Goal: Answer question/provide support: Share knowledge or assist other users

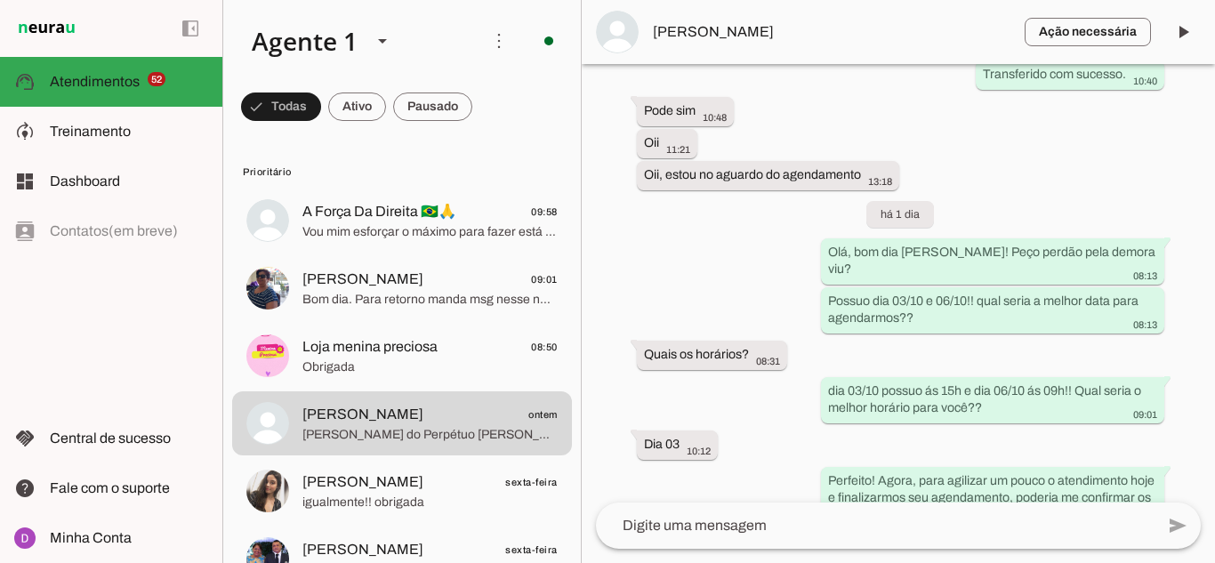
scroll to position [1985, 0]
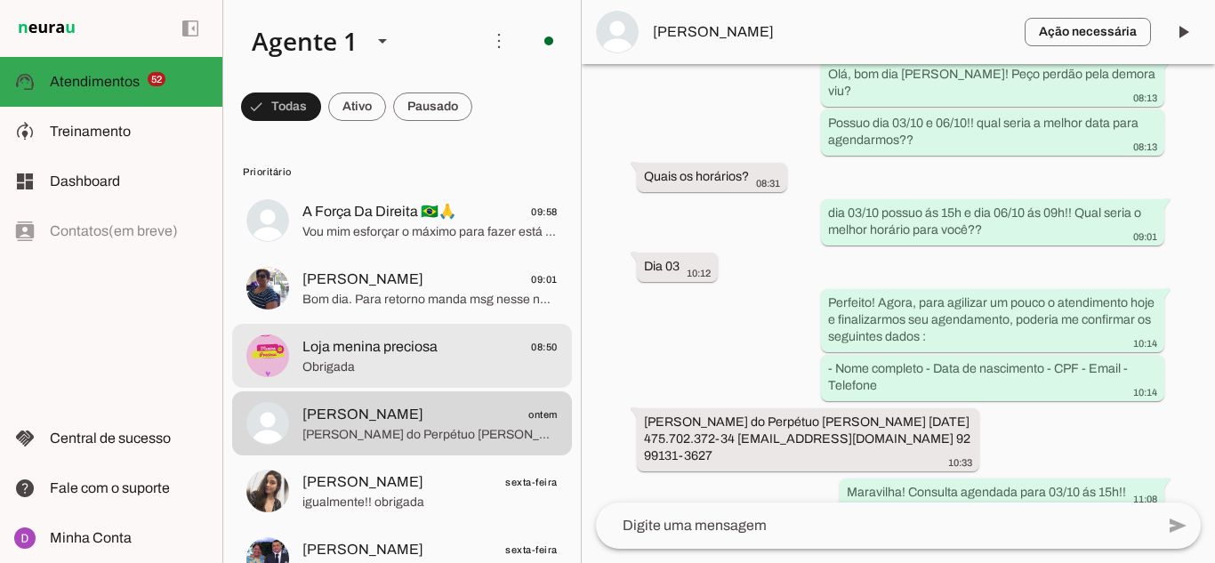
click at [387, 368] on span "Obrigada" at bounding box center [430, 368] width 255 height 18
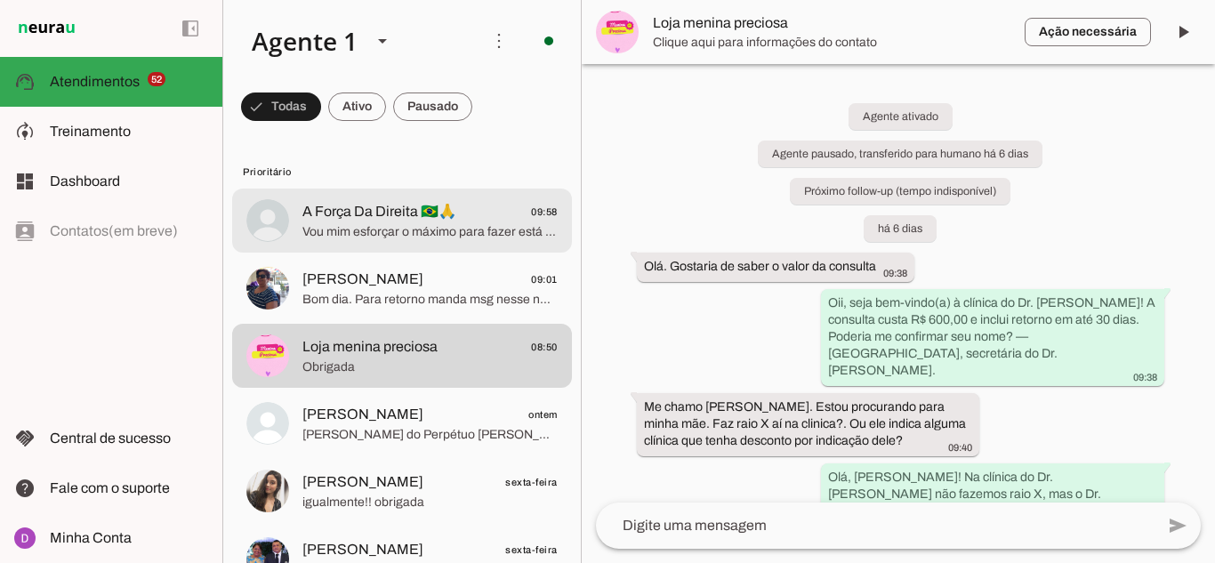
click at [375, 246] on md-item "A Força Da Direita 🇧🇷🙏 09:58 Vou mim esforçar o máximo para fazer está nova ava…" at bounding box center [402, 221] width 340 height 64
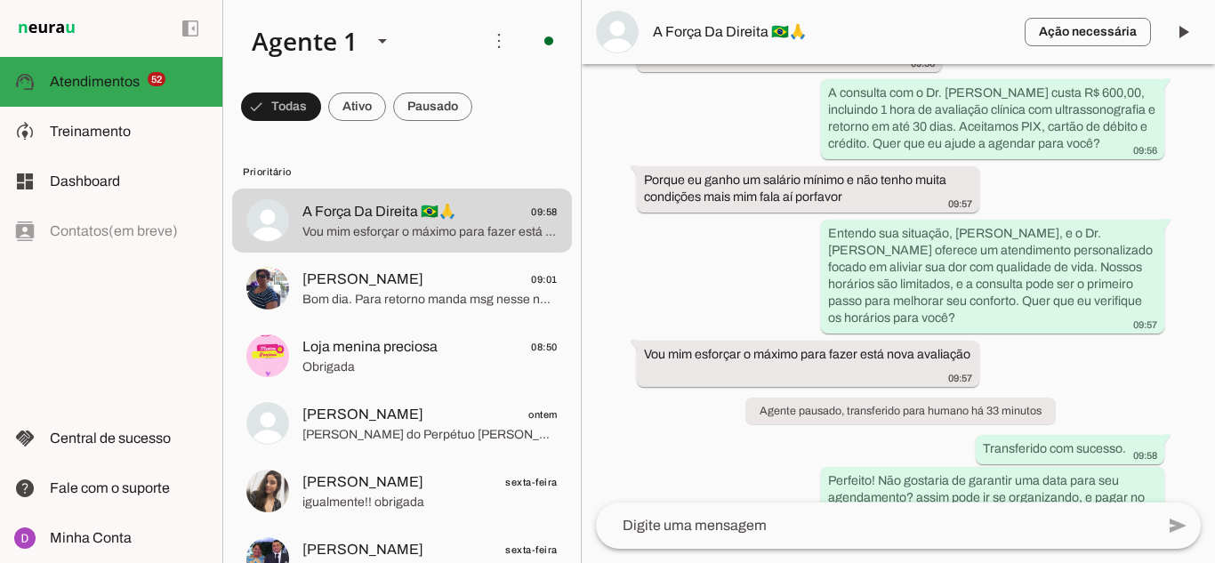
scroll to position [1491, 0]
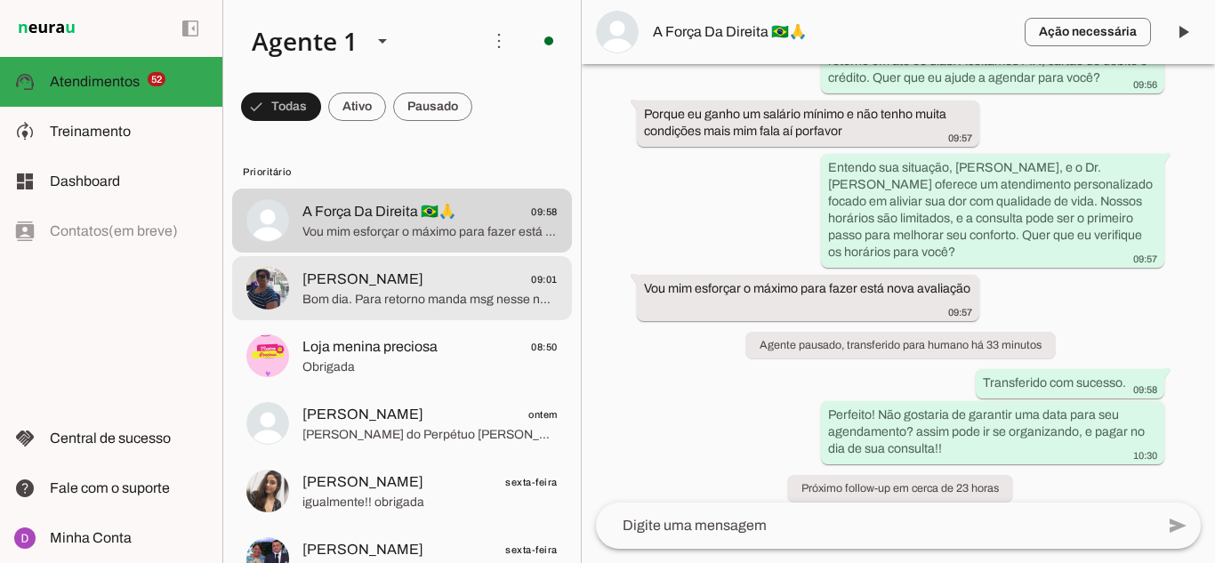
click at [357, 300] on span "Bom dia. Para retorno manda msg nesse número" at bounding box center [430, 300] width 255 height 18
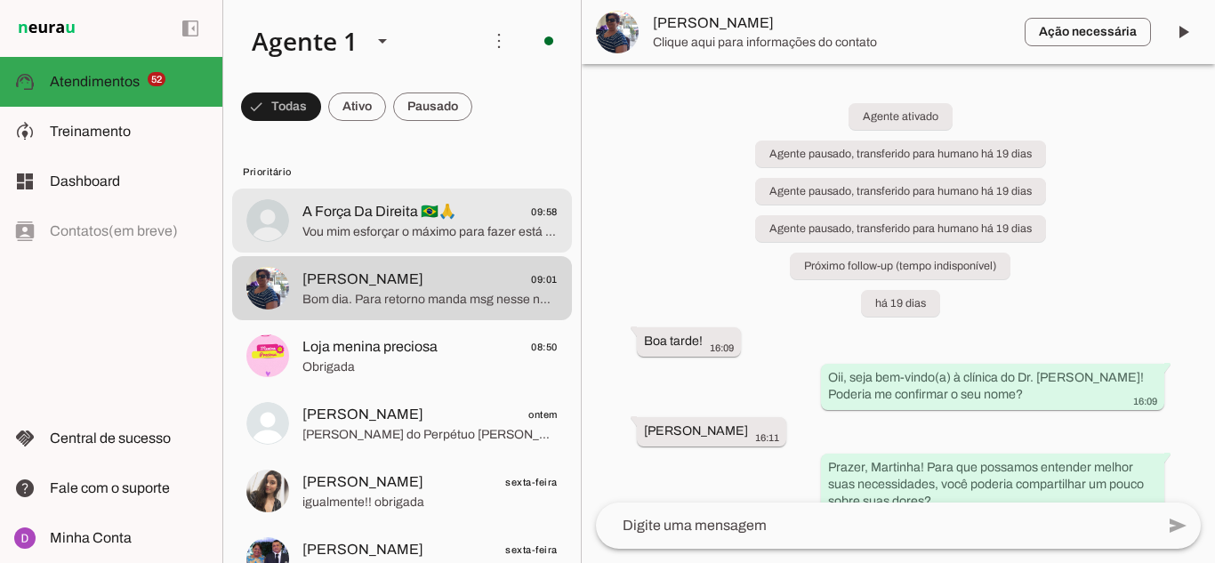
click at [366, 234] on span "Vou mim esforçar o máximo para fazer está nova avaliação" at bounding box center [430, 232] width 255 height 18
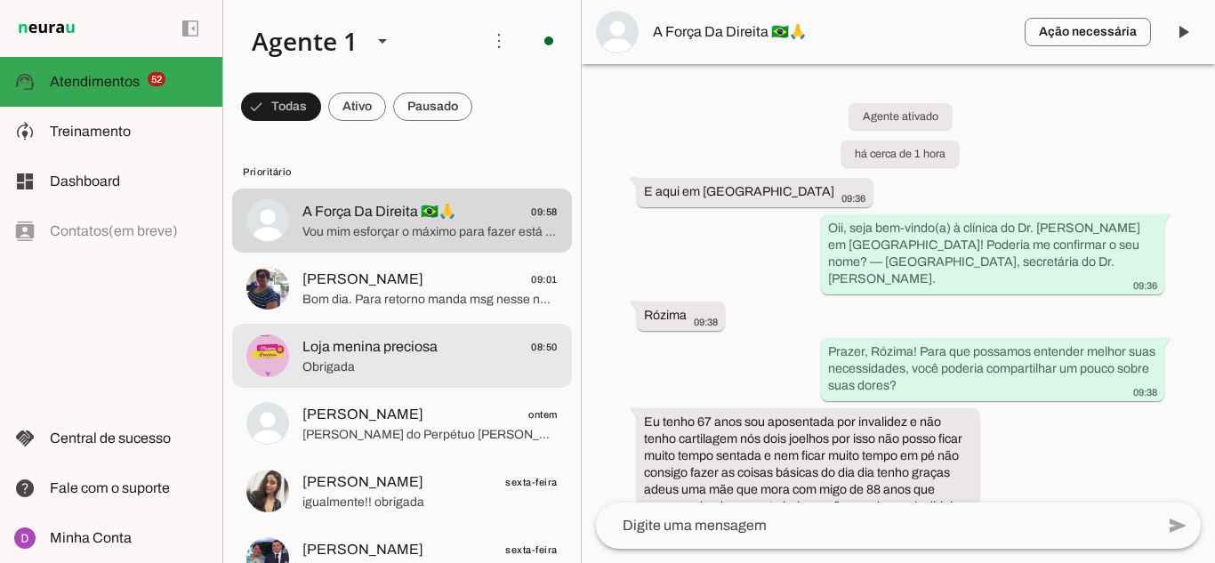
click at [406, 373] on span "Obrigada" at bounding box center [430, 368] width 255 height 18
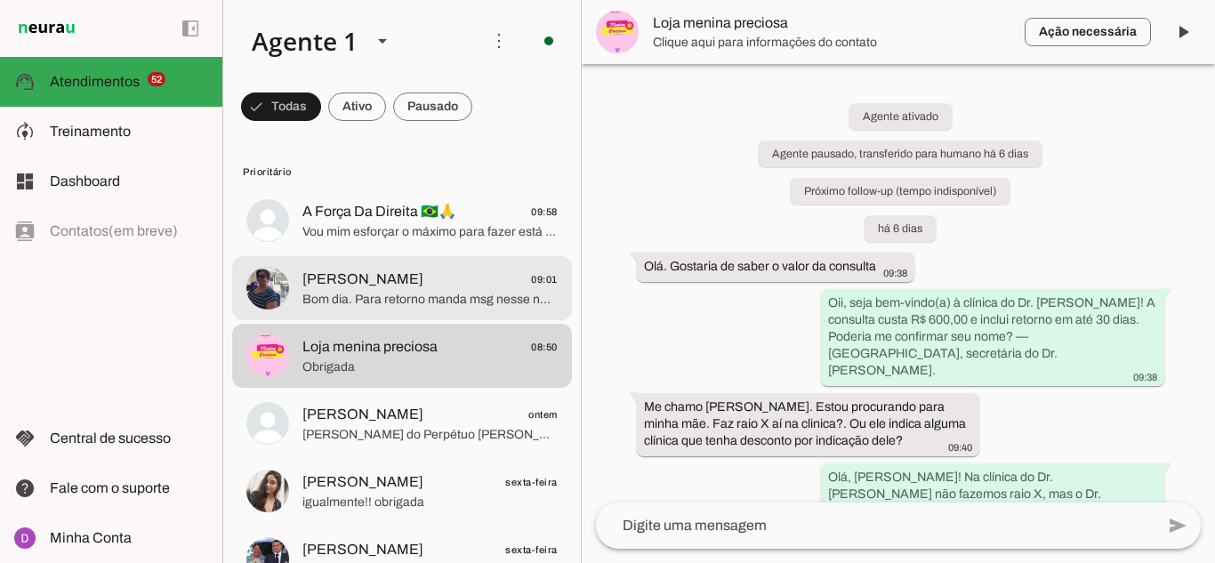
click at [389, 285] on span "[PERSON_NAME]" at bounding box center [363, 279] width 121 height 21
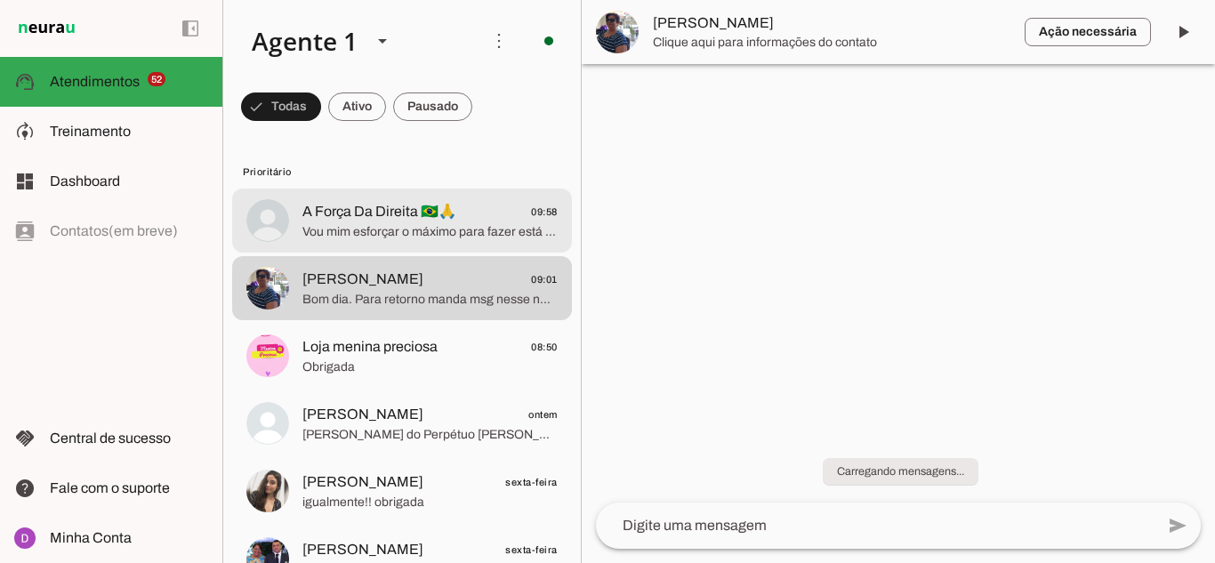
click at [391, 241] on div at bounding box center [430, 221] width 255 height 44
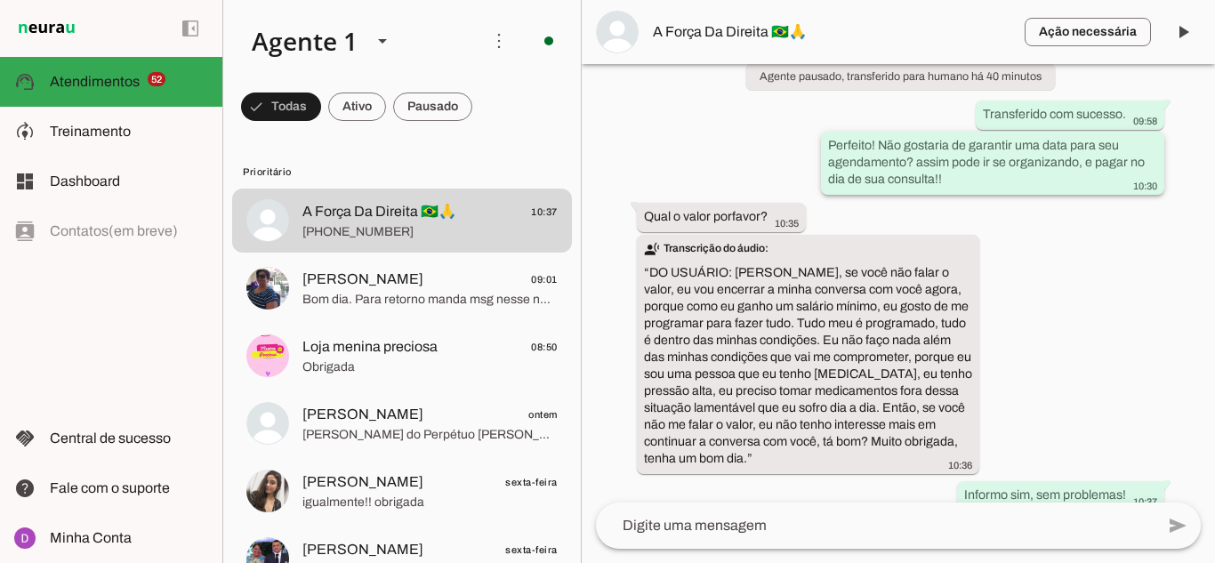
scroll to position [1889, 0]
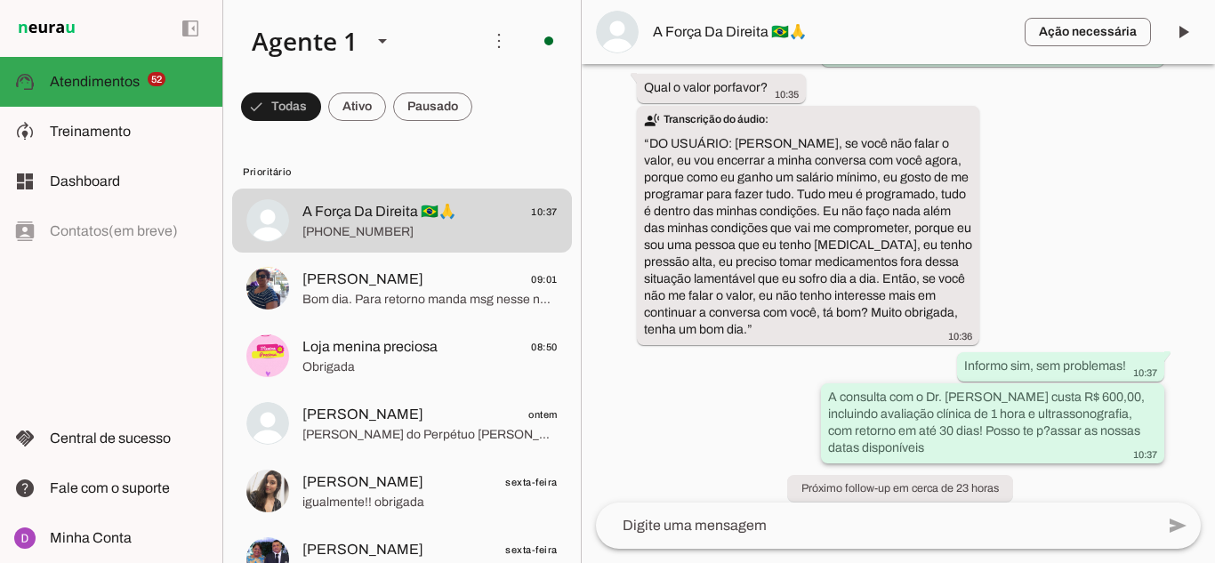
drag, startPoint x: 889, startPoint y: 383, endPoint x: 1086, endPoint y: 434, distance: 204.1
click at [1086, 434] on div "A consulta com o Dr. [PERSON_NAME] custa R$ 600,00, incluindo avaliação clínica…" at bounding box center [992, 425] width 329 height 73
drag, startPoint x: 690, startPoint y: 278, endPoint x: 936, endPoint y: 278, distance: 245.6
click at [0, 0] on slot "transcribe Transcrição do áudio: “ DO USUÁRIO: Minha querida, se você não falar…" at bounding box center [0, 0] width 0 height 0
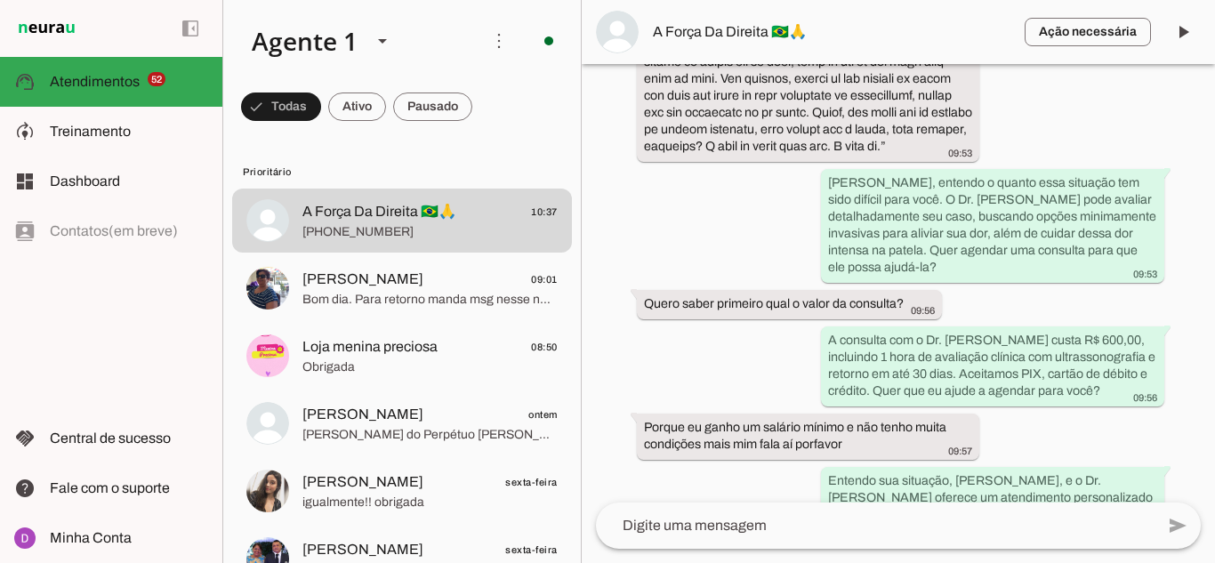
scroll to position [1177, 0]
click at [0, 0] on slot "A consulta com o Dr. [PERSON_NAME] custa R$ 600,00, incluindo 1 hora de avaliaç…" at bounding box center [0, 0] width 0 height 0
drag, startPoint x: 827, startPoint y: 326, endPoint x: 1091, endPoint y: 379, distance: 268.7
click at [1091, 379] on div "A consulta com o Dr. [PERSON_NAME] custa R$ 600,00, incluindo 1 hora de avaliaç…" at bounding box center [992, 368] width 329 height 73
click at [0, 0] on slot "A consulta com o Dr. [PERSON_NAME] custa R$ 600,00, incluindo 1 hora de avaliaç…" at bounding box center [0, 0] width 0 height 0
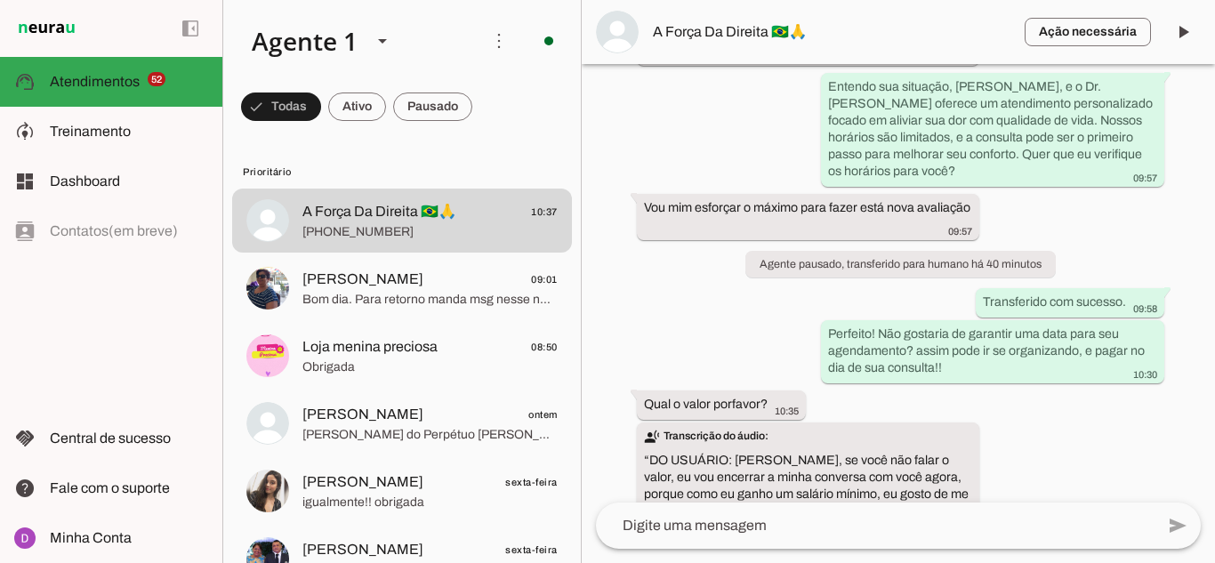
scroll to position [1889, 0]
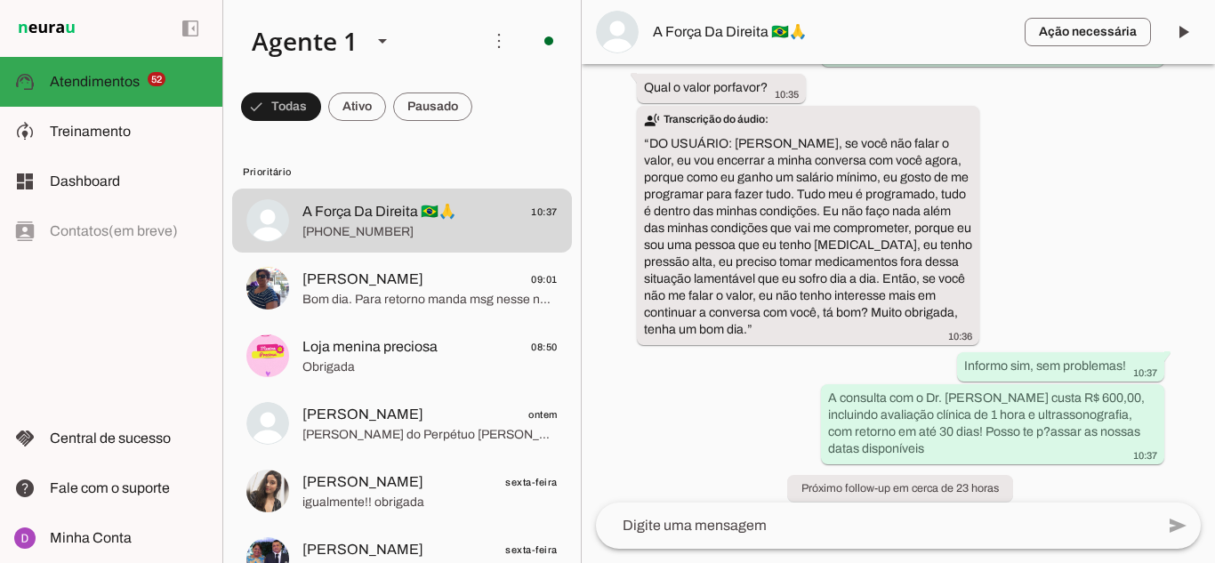
click at [868, 526] on textarea at bounding box center [875, 525] width 559 height 21
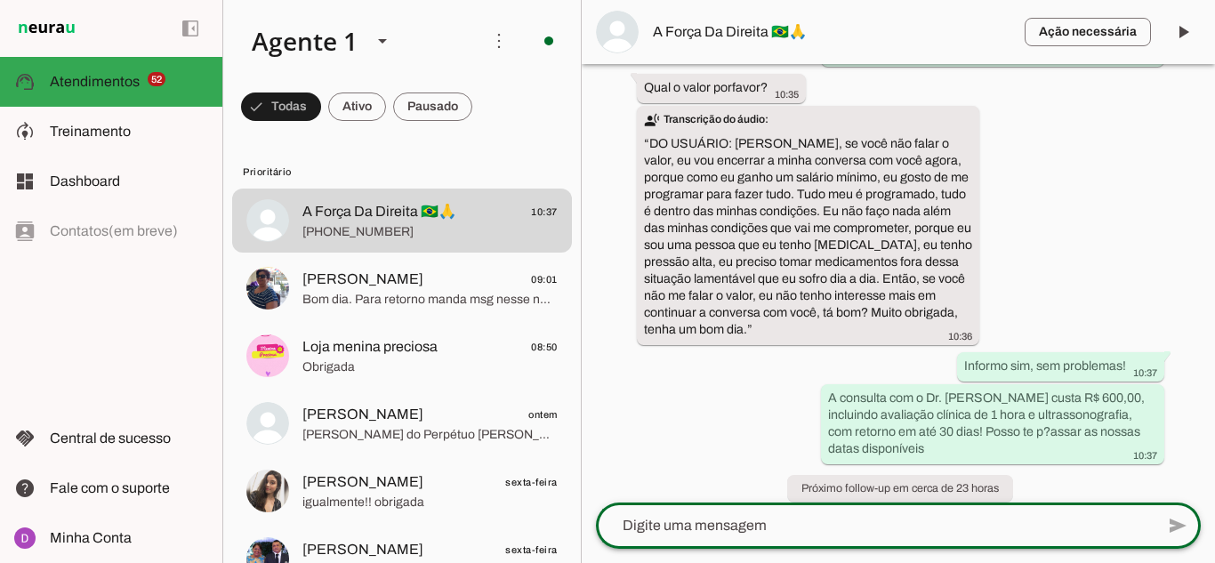
click at [788, 530] on textarea at bounding box center [875, 525] width 559 height 21
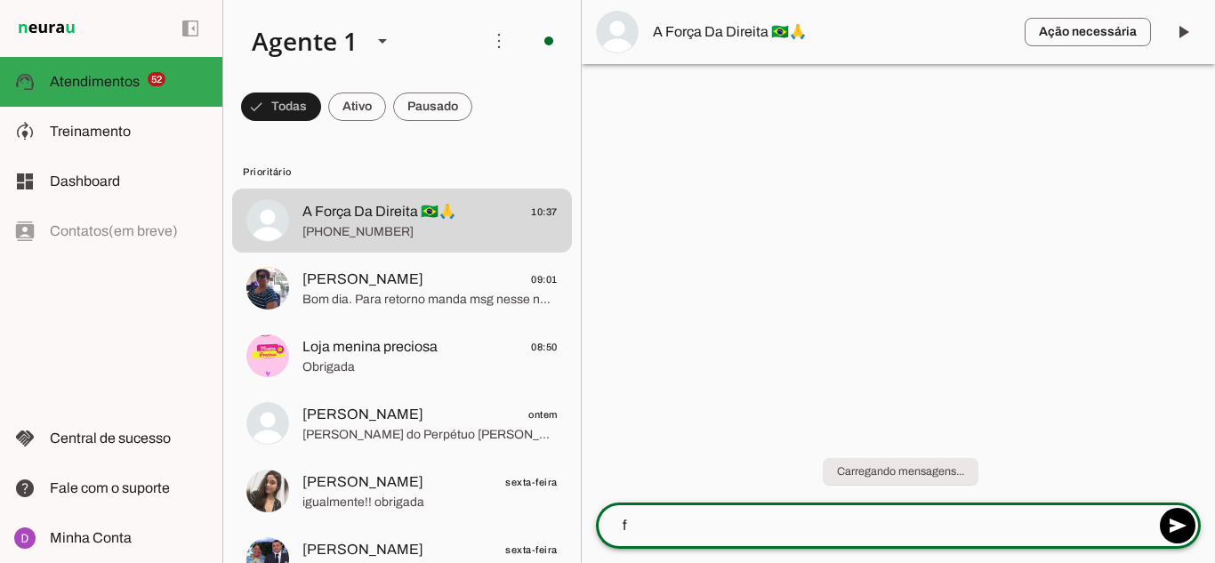
scroll to position [0, 0]
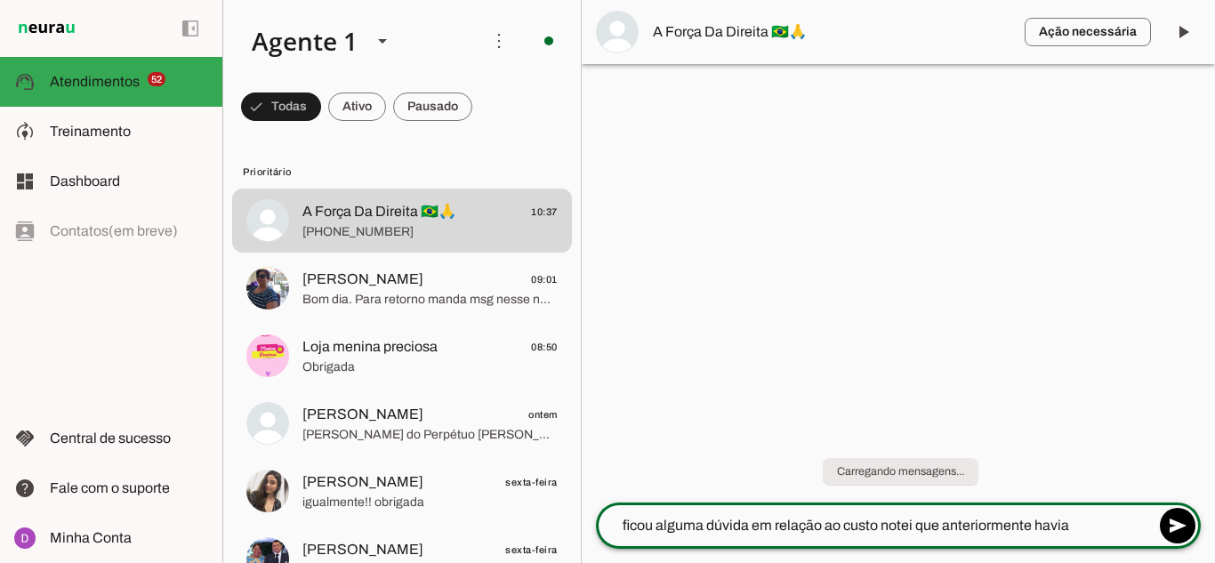
click at [1092, 522] on textarea "ficou alguma dúvida em relação ao custo notei que anteriormente havia" at bounding box center [875, 525] width 559 height 21
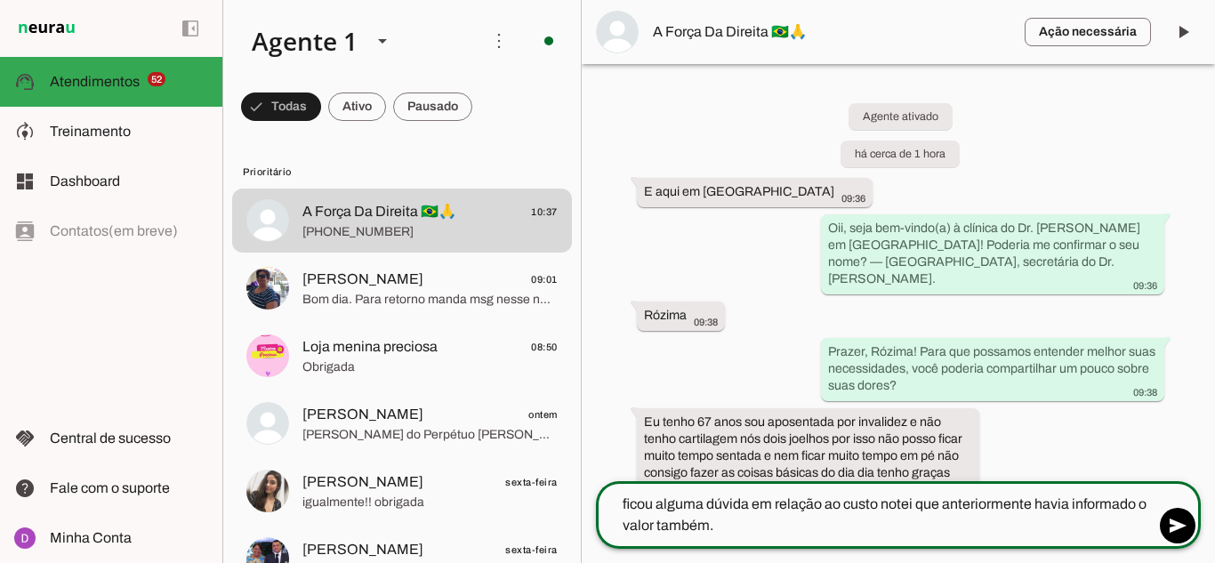
click at [626, 505] on textarea "ficou alguma dúvida em relação ao custo notei que anteriormente havia informado…" at bounding box center [875, 515] width 559 height 43
type textarea "Ficou alguma dúvida em relação ao custo notei que anteriormente havia informado…"
click at [772, 533] on textarea "Ficou alguma dúvida em relação ao custo notei que anteriormente havia informado…" at bounding box center [875, 515] width 559 height 43
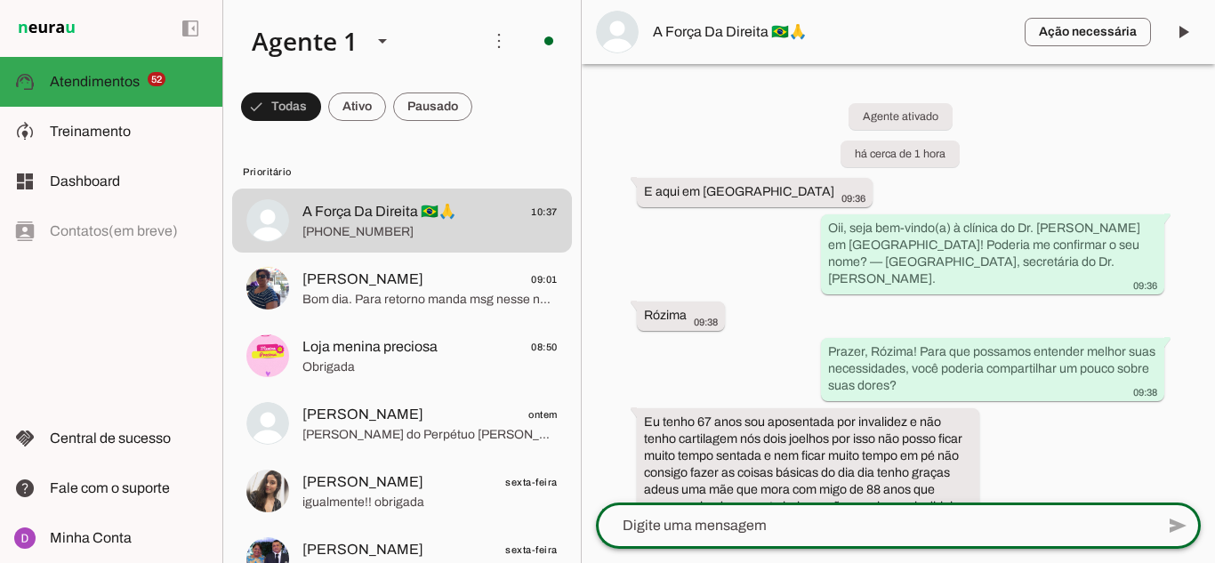
drag, startPoint x: 1210, startPoint y: 424, endPoint x: 1046, endPoint y: 407, distance: 164.6
click at [1198, 493] on div "Agente ativado há cerca de 1 hora E aqui em [GEOGRAPHIC_DATA] 09:36 Oii, seja b…" at bounding box center [898, 283] width 633 height 439
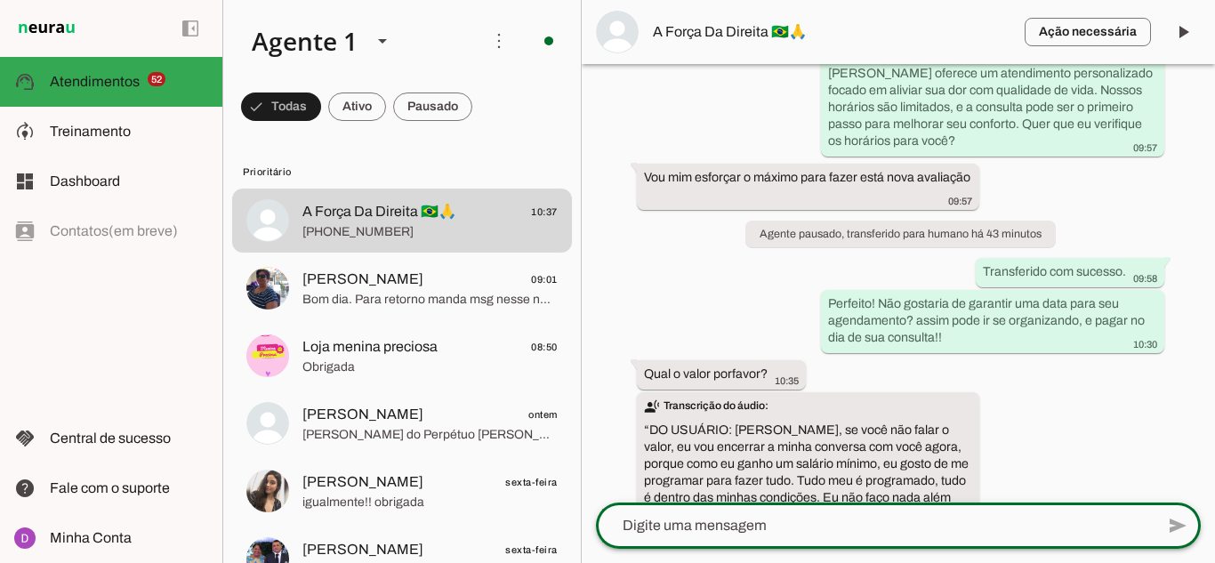
scroll to position [1938, 0]
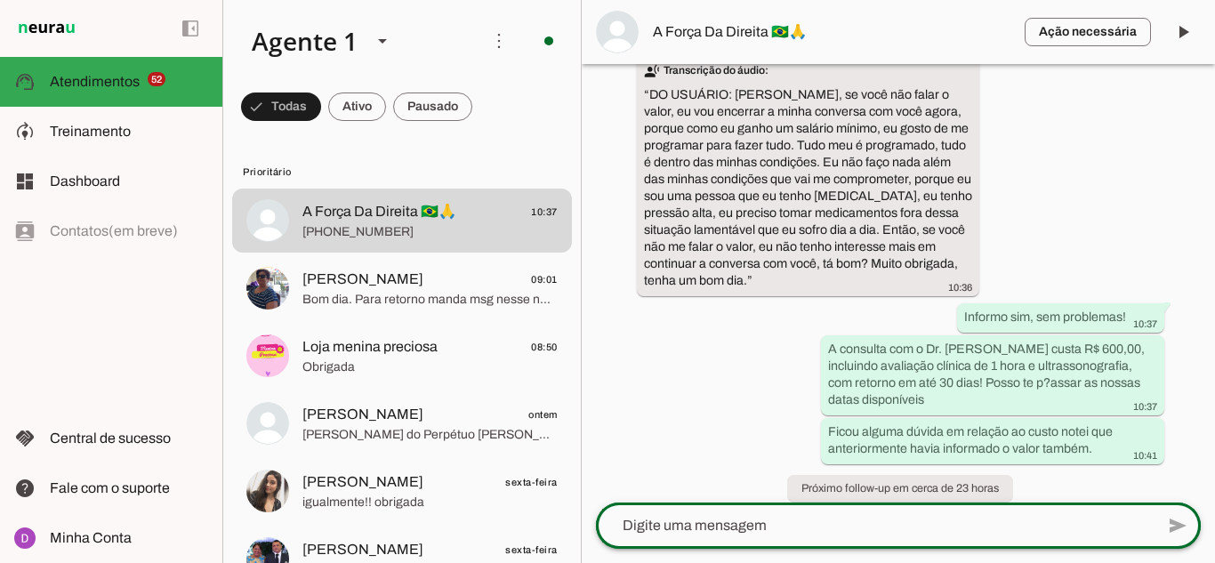
click at [832, 513] on div at bounding box center [875, 526] width 559 height 46
click at [817, 524] on textarea at bounding box center [875, 525] width 559 height 21
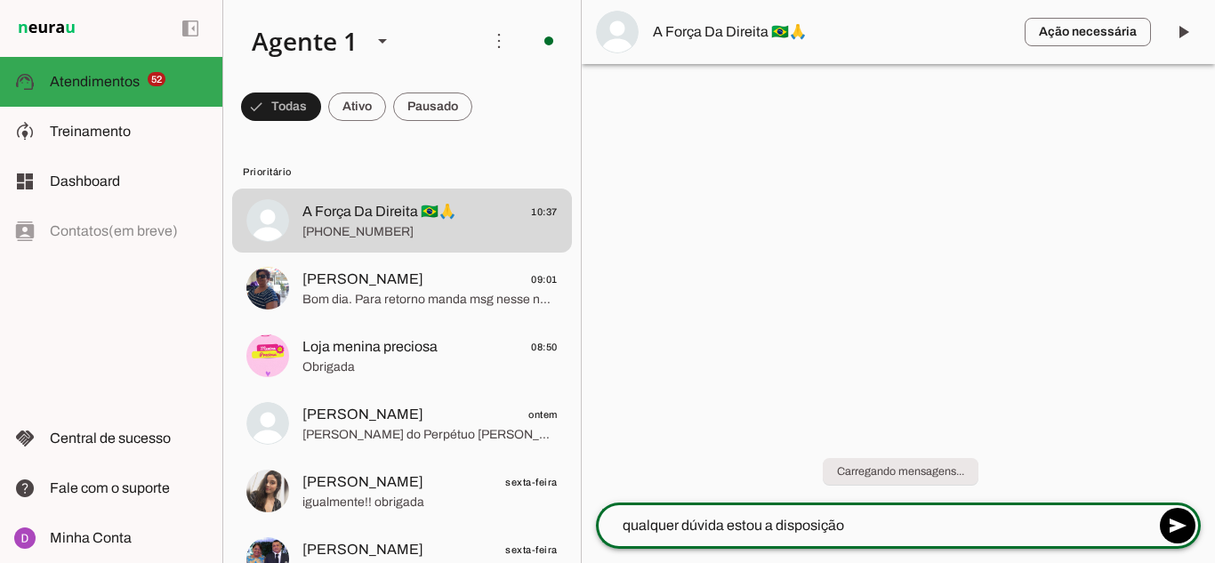
type textarea "qualquer dúvida estou a disposição."
click at [1214, 528] on chat-widget "play_arrow O agente está pausado. O bot não irá responder mensagens nesta conve…" at bounding box center [898, 281] width 633 height 563
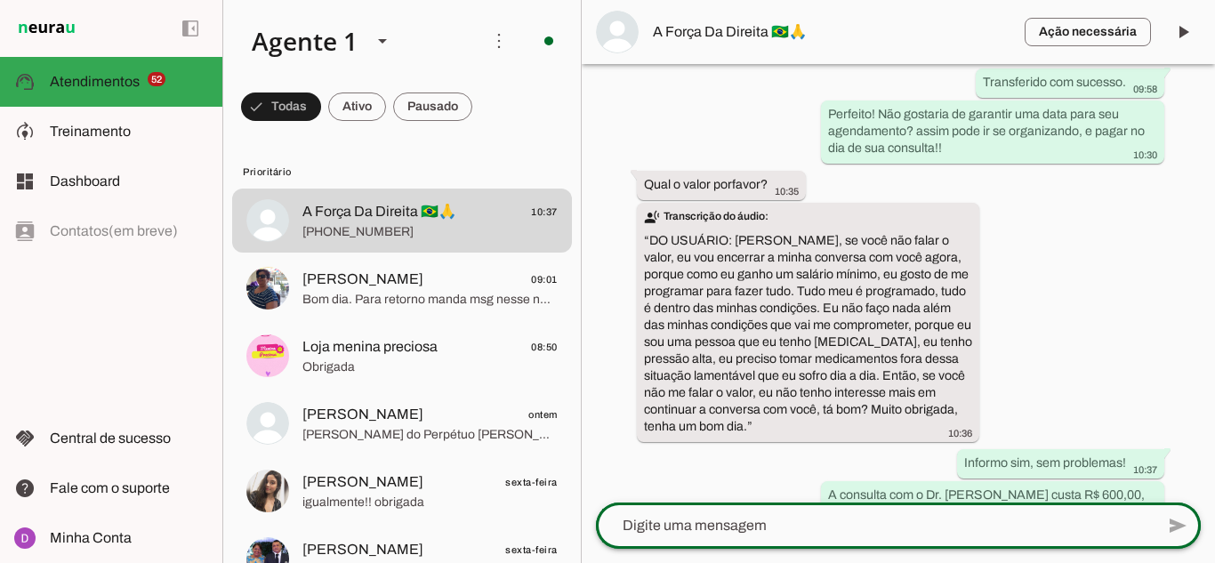
scroll to position [1970, 0]
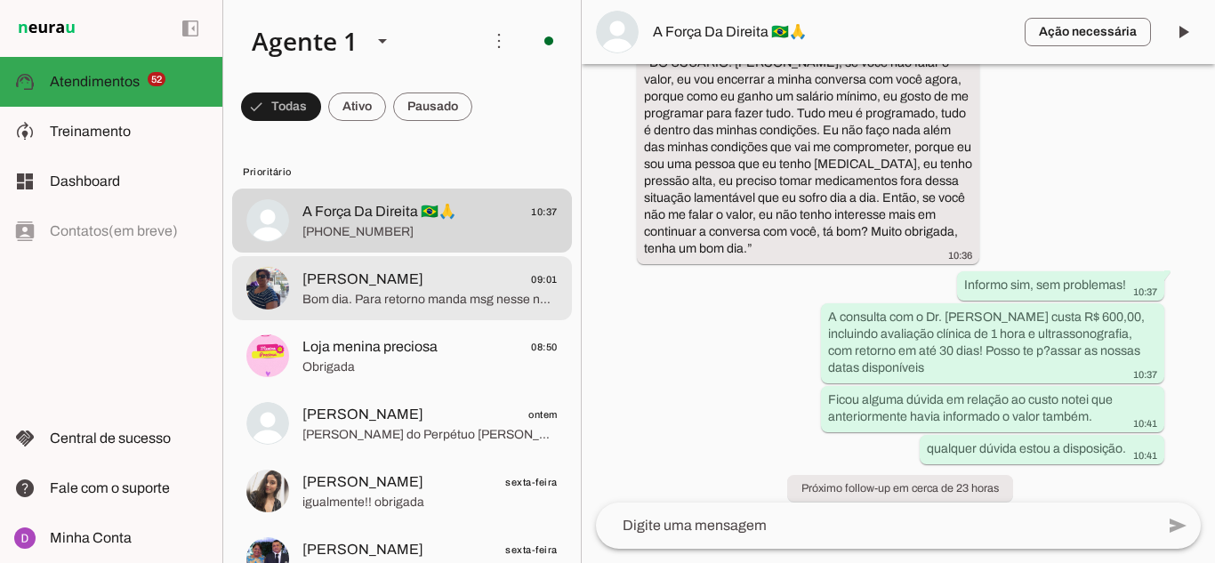
click at [396, 308] on span "Bom dia. Para retorno manda msg nesse número" at bounding box center [430, 300] width 255 height 18
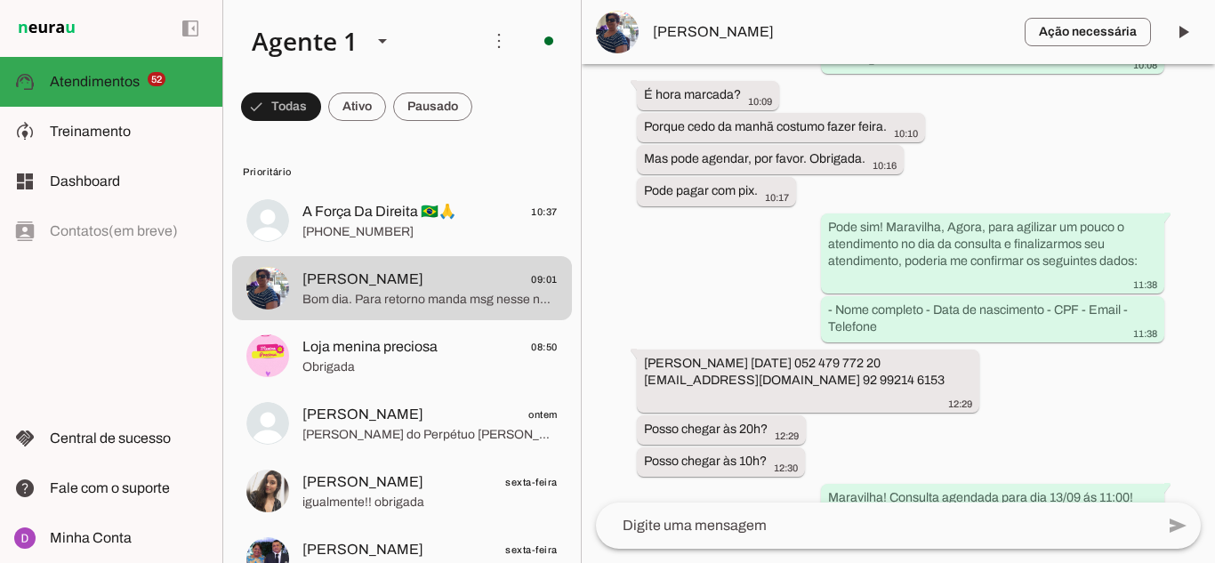
scroll to position [1868, 0]
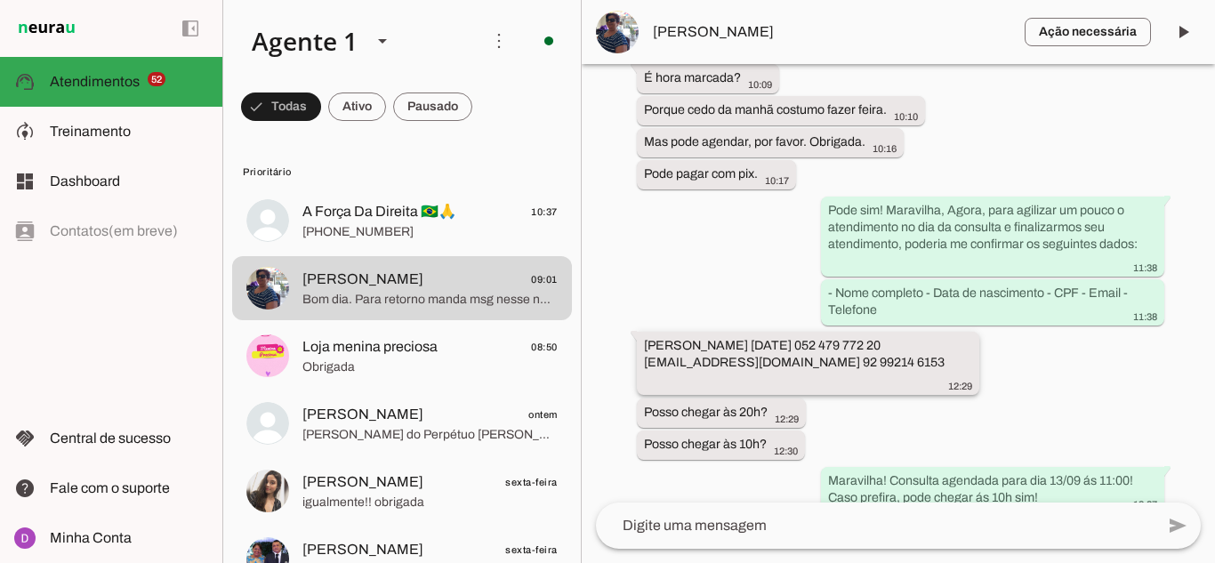
drag, startPoint x: 897, startPoint y: 347, endPoint x: 830, endPoint y: 348, distance: 66.7
click at [830, 348] on div "[PERSON_NAME] [DATE] 052 479 772 20 [EMAIL_ADDRESS][DOMAIN_NAME] 92 99214 6153 …" at bounding box center [808, 365] width 329 height 56
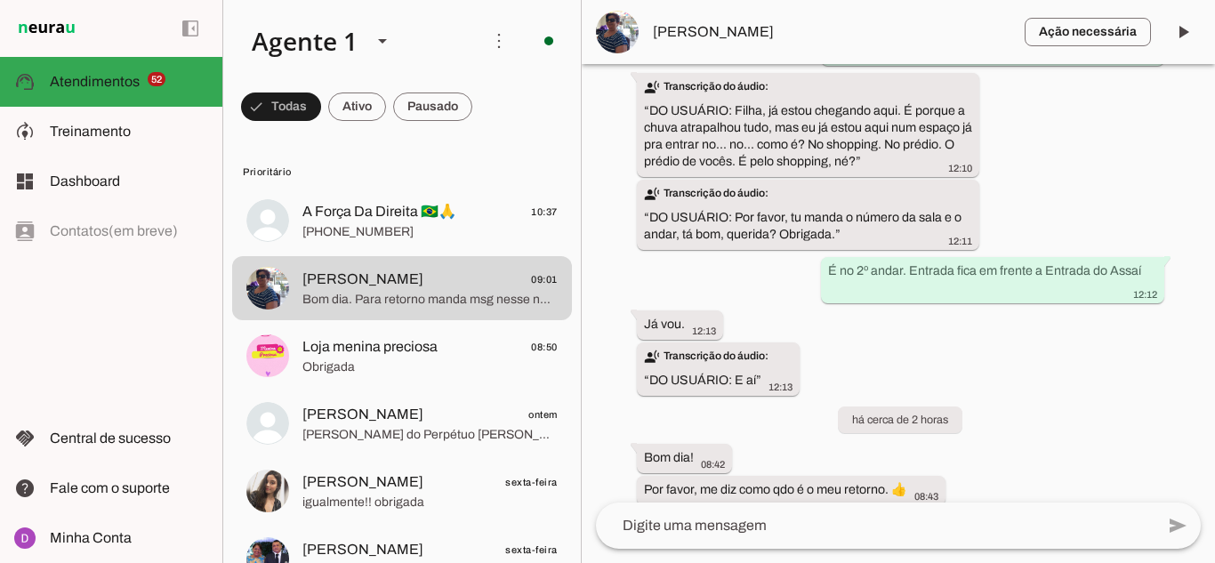
scroll to position [2546, 0]
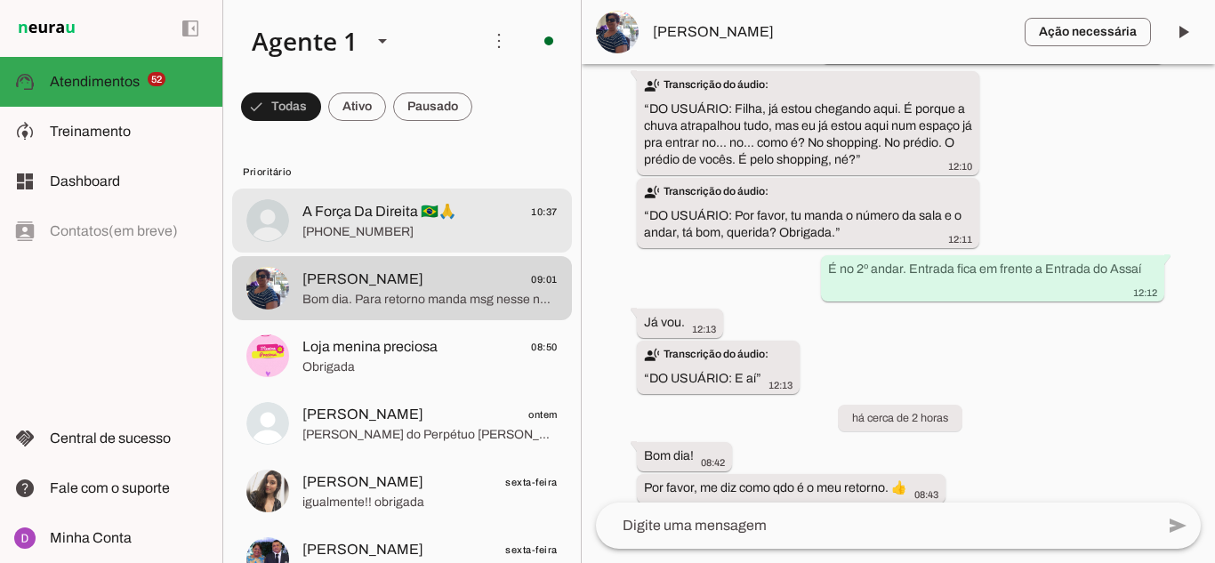
click at [348, 223] on span "[PHONE_NUMBER]" at bounding box center [430, 232] width 255 height 18
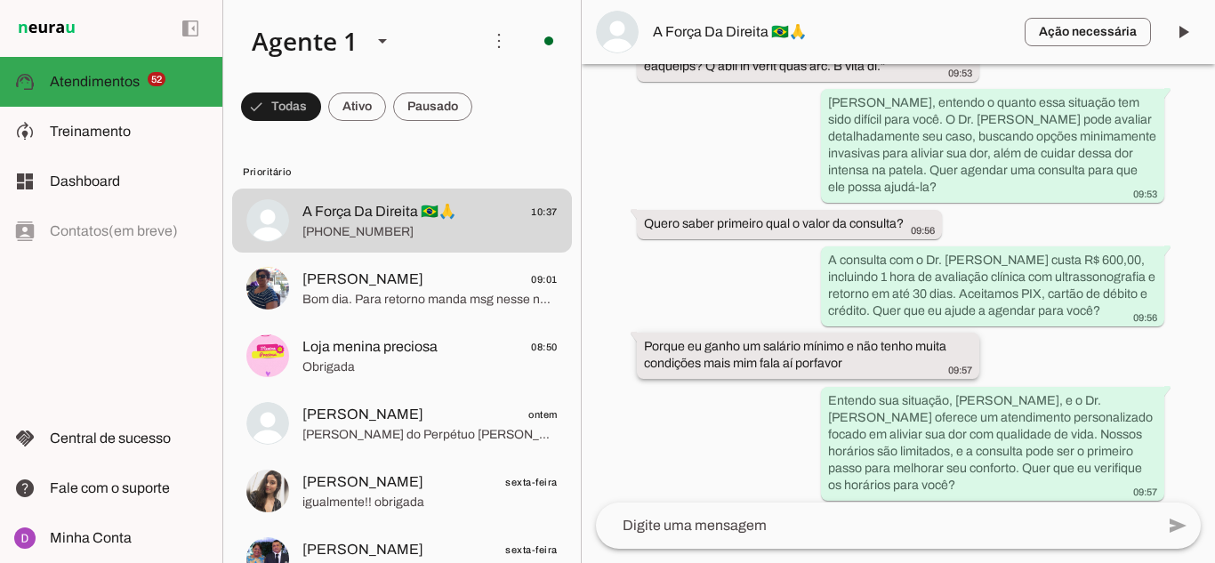
scroll to position [1970, 0]
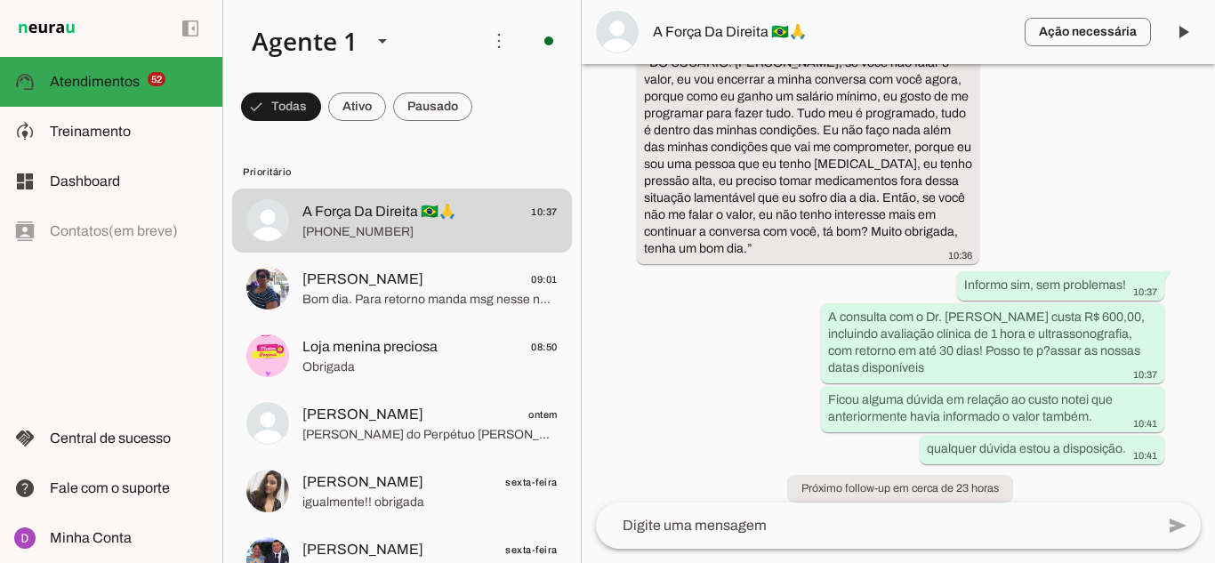
click at [1174, 461] on div "Agente ativado há cerca de 1 hora E aqui em [GEOGRAPHIC_DATA] 09:36 Oii, seja b…" at bounding box center [898, 283] width 633 height 439
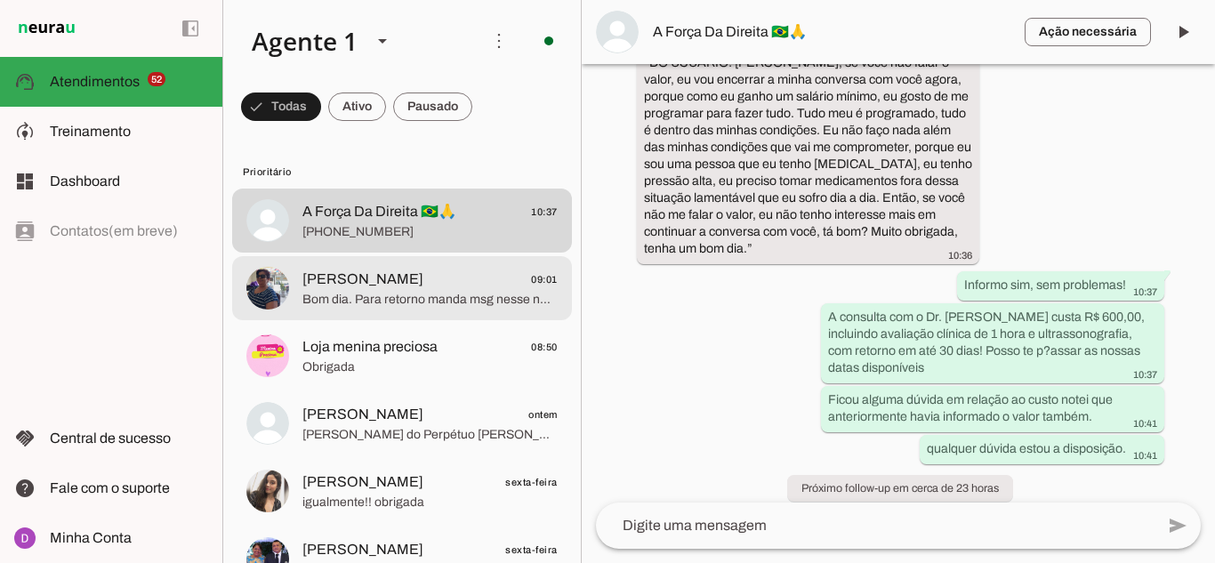
click at [387, 293] on span "Bom dia. Para retorno manda msg nesse número" at bounding box center [430, 300] width 255 height 18
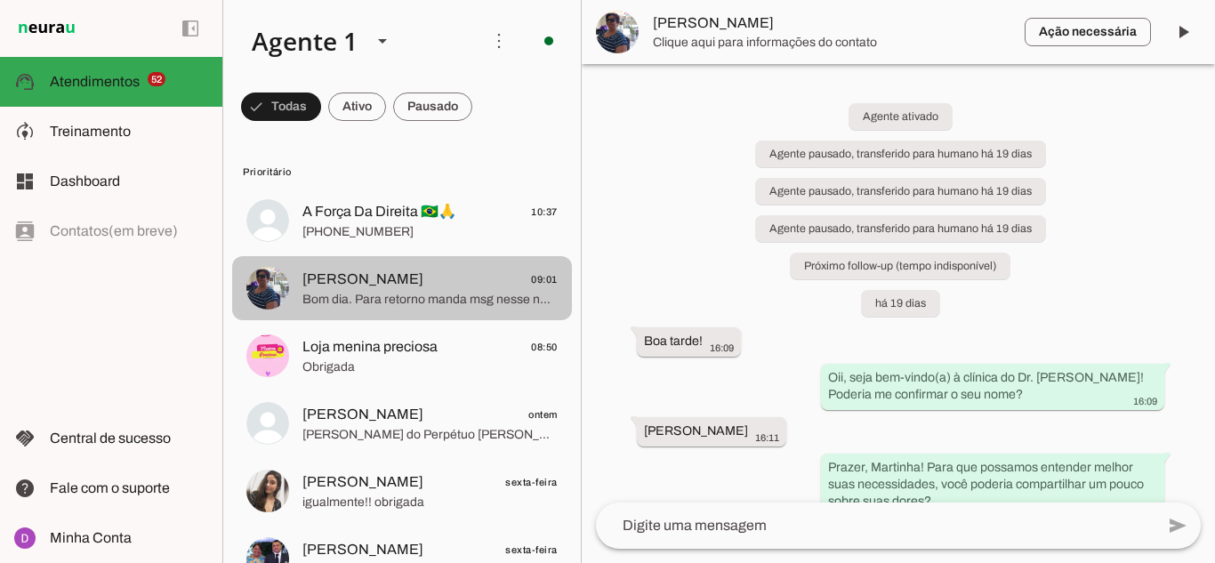
scroll to position [2546, 0]
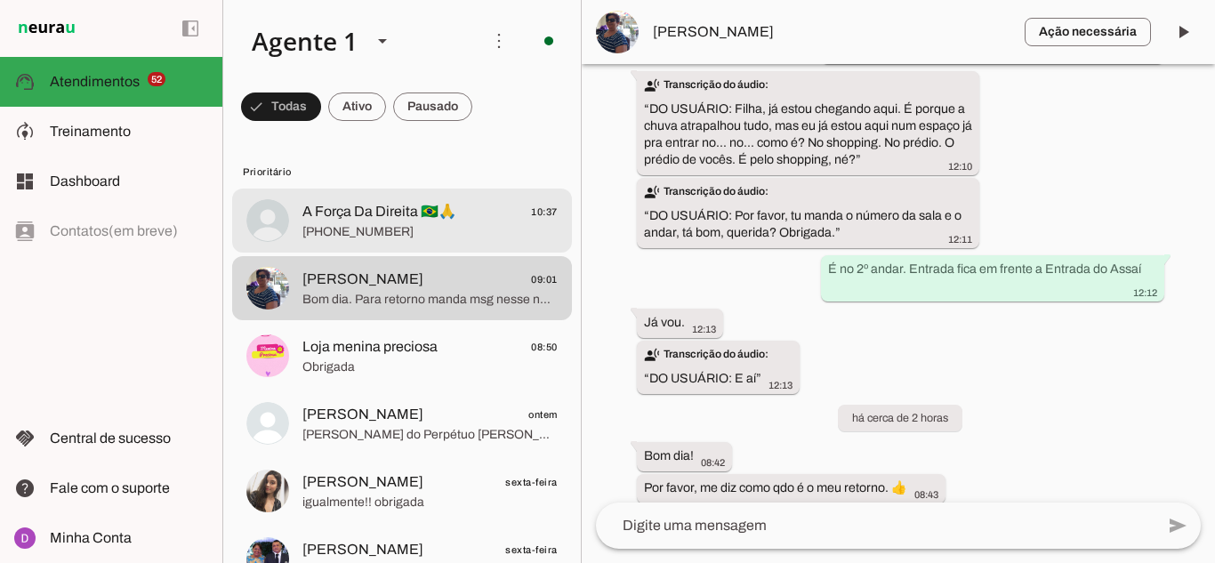
click at [482, 240] on div at bounding box center [430, 221] width 255 height 44
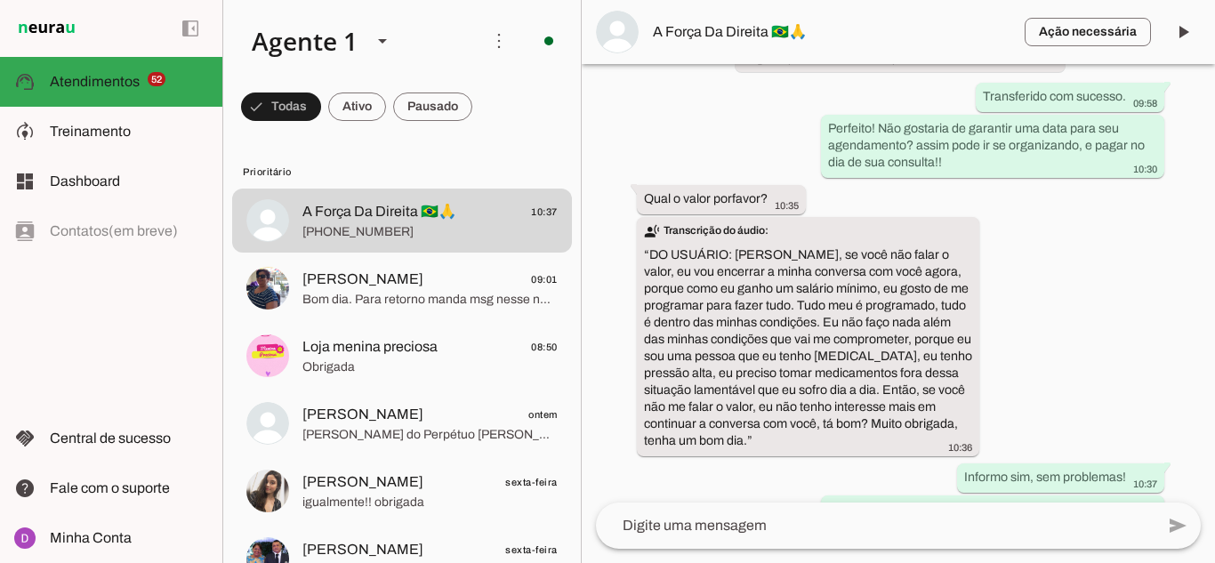
scroll to position [1970, 0]
